Goal: Task Accomplishment & Management: Use online tool/utility

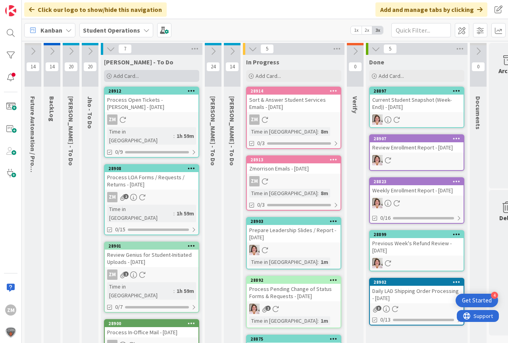
click at [131, 75] on span "Add Card..." at bounding box center [126, 75] width 25 height 7
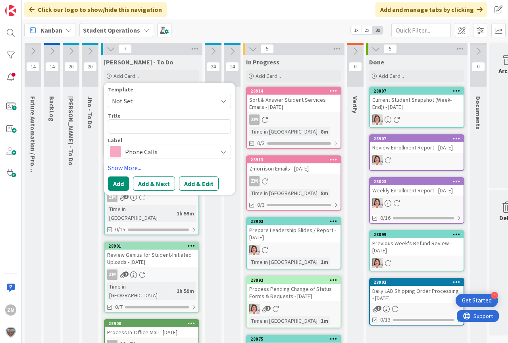
click at [223, 102] on icon at bounding box center [223, 101] width 6 height 6
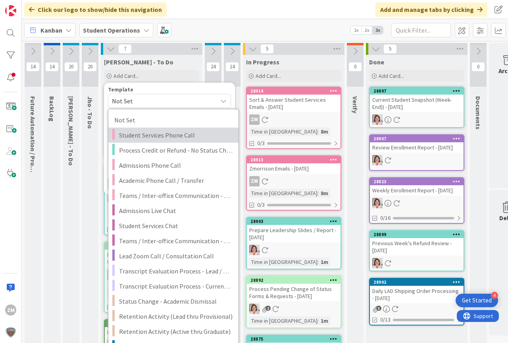
click at [175, 137] on span "Student Services Phone Call" at bounding box center [176, 135] width 114 height 10
type textarea "x"
type textarea "Student Services Phone Call"
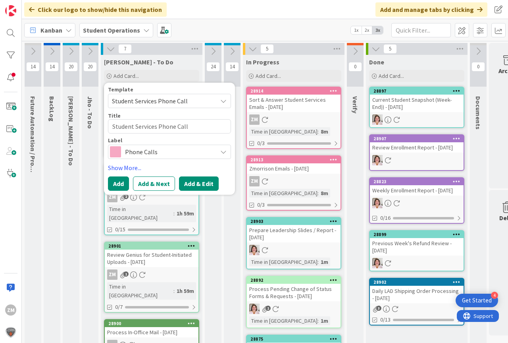
click at [192, 184] on button "Add & Edit" at bounding box center [199, 183] width 40 height 14
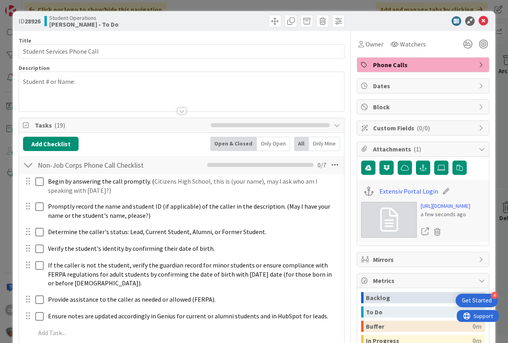
drag, startPoint x: 151, startPoint y: 102, endPoint x: 178, endPoint y: 102, distance: 26.6
click at [178, 102] on div at bounding box center [181, 101] width 325 height 20
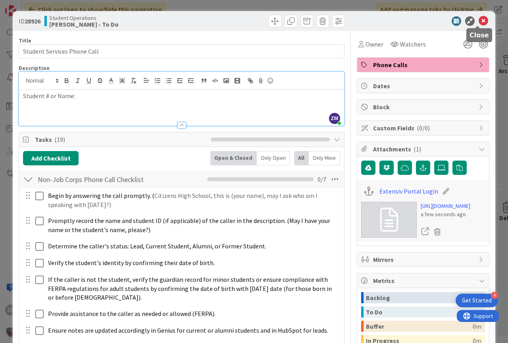
click at [479, 19] on icon at bounding box center [484, 21] width 10 height 10
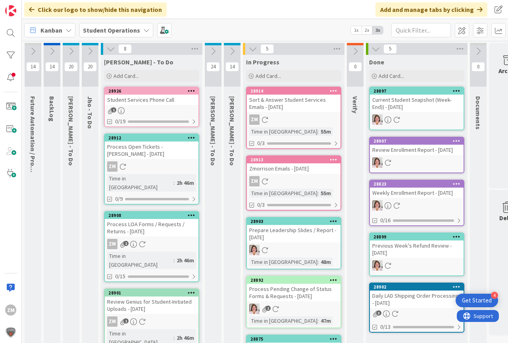
click at [194, 90] on icon at bounding box center [192, 91] width 8 height 6
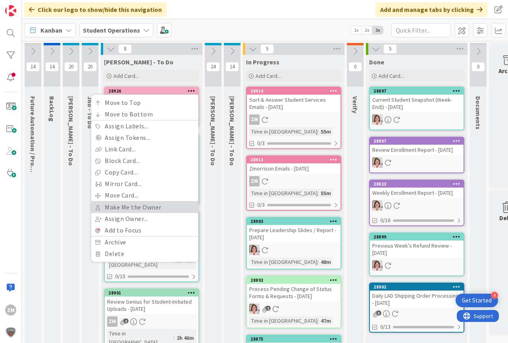
click at [126, 207] on link "Make Me the Owner" at bounding box center [144, 207] width 107 height 12
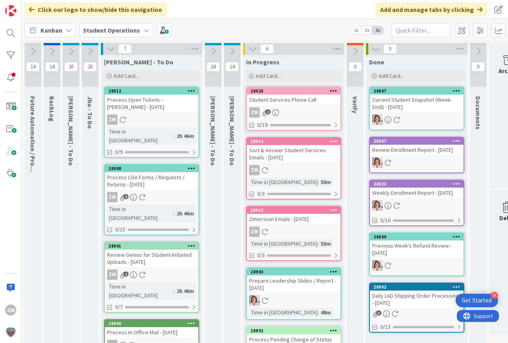
click at [308, 104] on div "Student Services Phone Call" at bounding box center [294, 100] width 94 height 10
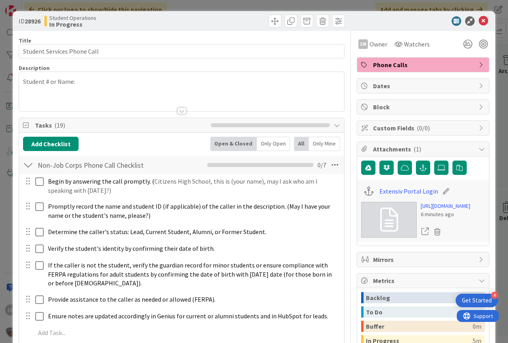
click at [89, 82] on p "Student # or Name:" at bounding box center [181, 81] width 317 height 9
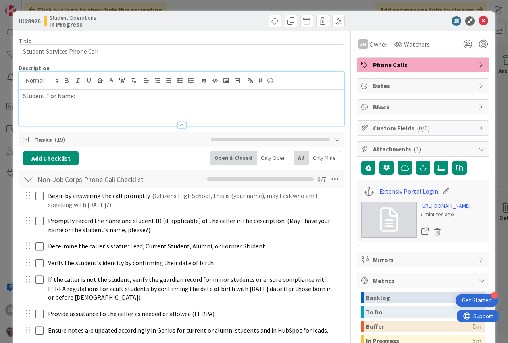
click at [89, 95] on p "Student # or Name:" at bounding box center [181, 95] width 317 height 9
click at [479, 19] on icon at bounding box center [484, 21] width 10 height 10
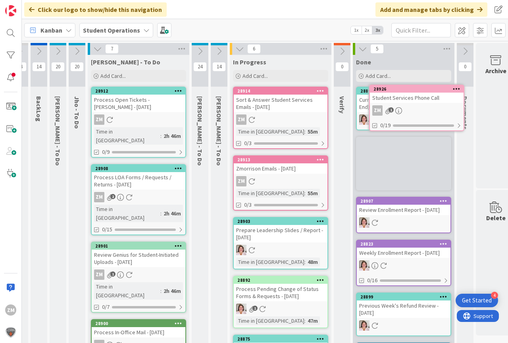
scroll to position [0, 23]
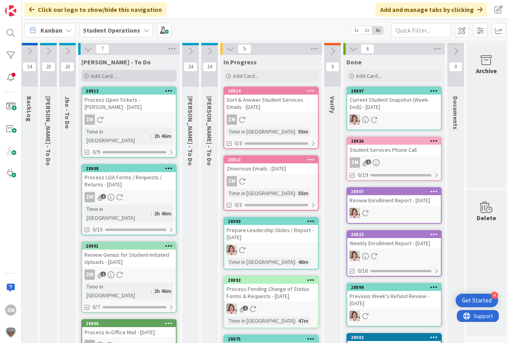
click at [102, 77] on span "Add Card..." at bounding box center [103, 75] width 25 height 7
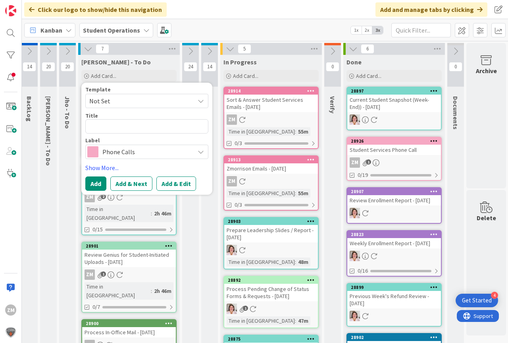
click at [200, 102] on icon at bounding box center [201, 101] width 6 height 6
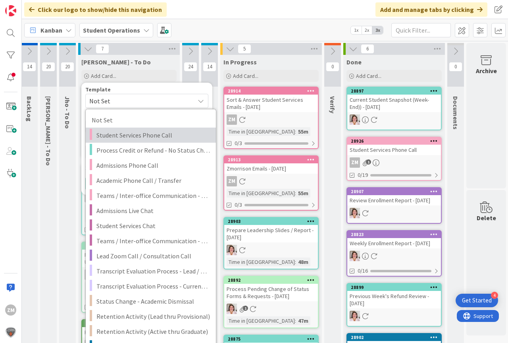
click at [151, 137] on span "Student Services Phone Call" at bounding box center [154, 135] width 114 height 10
type textarea "x"
type textarea "Student Services Phone Call"
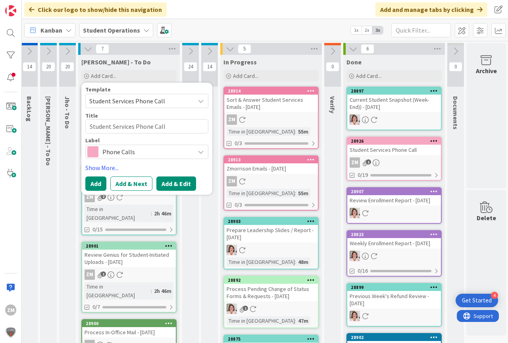
click at [182, 187] on button "Add & Edit" at bounding box center [176, 183] width 40 height 14
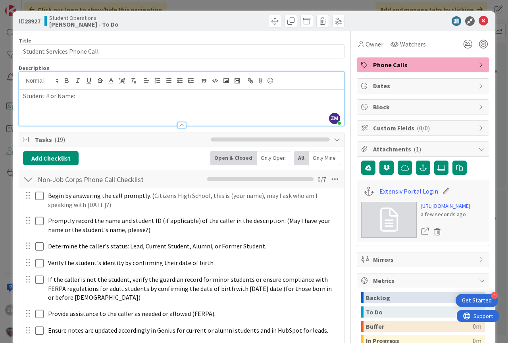
click at [87, 85] on div "ZM [PERSON_NAME] joined 4 m ago Student # or Name:" at bounding box center [181, 99] width 325 height 54
click at [479, 22] on icon at bounding box center [484, 21] width 10 height 10
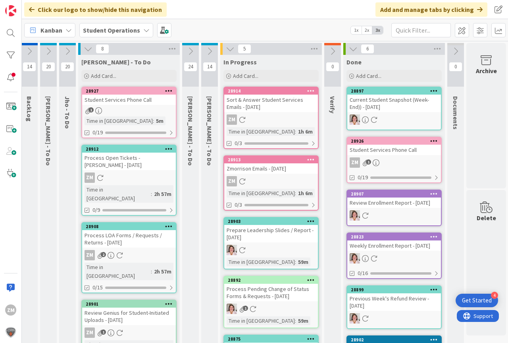
click at [172, 91] on icon at bounding box center [169, 91] width 8 height 6
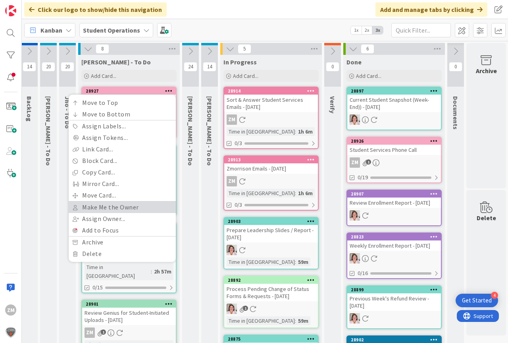
click at [101, 206] on link "Make Me the Owner" at bounding box center [122, 207] width 107 height 12
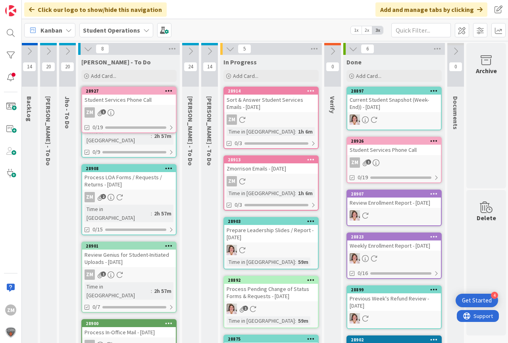
scroll to position [0, 13]
